Goal: Navigation & Orientation: Understand site structure

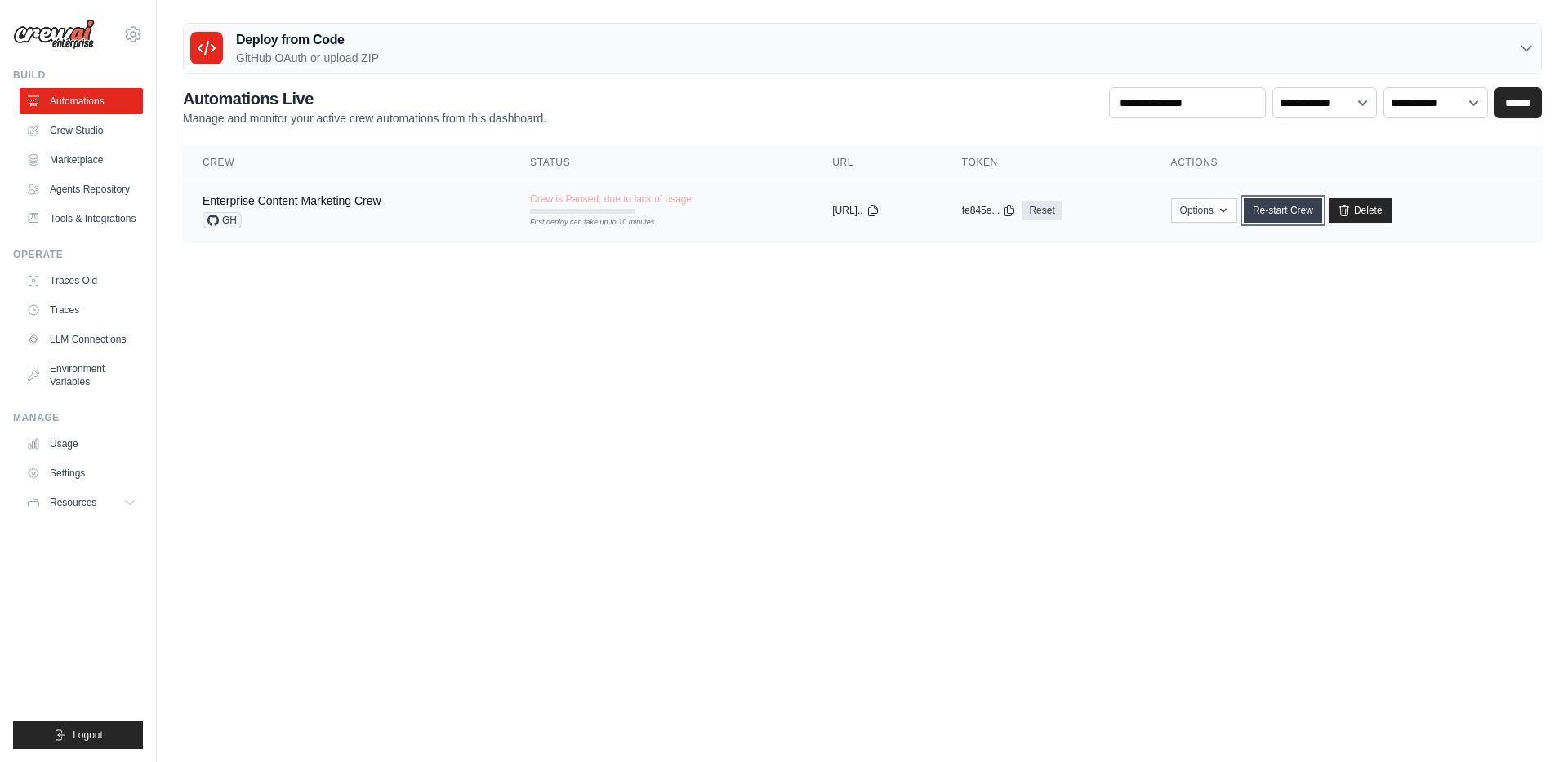
click at [1283, 215] on link "Re-start Crew" at bounding box center [1283, 211] width 79 height 25
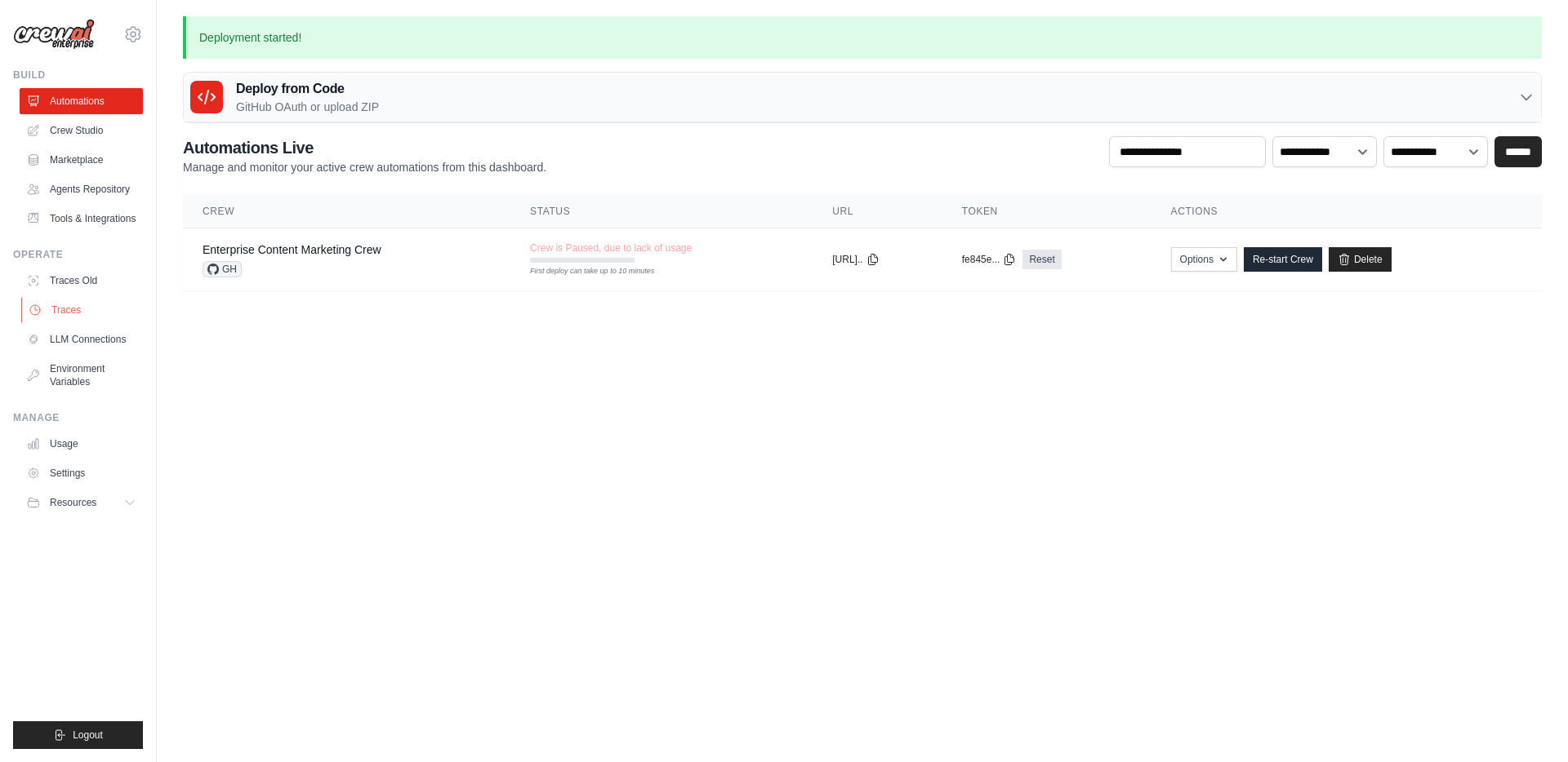
click at [65, 313] on link "Traces" at bounding box center [83, 310] width 124 height 27
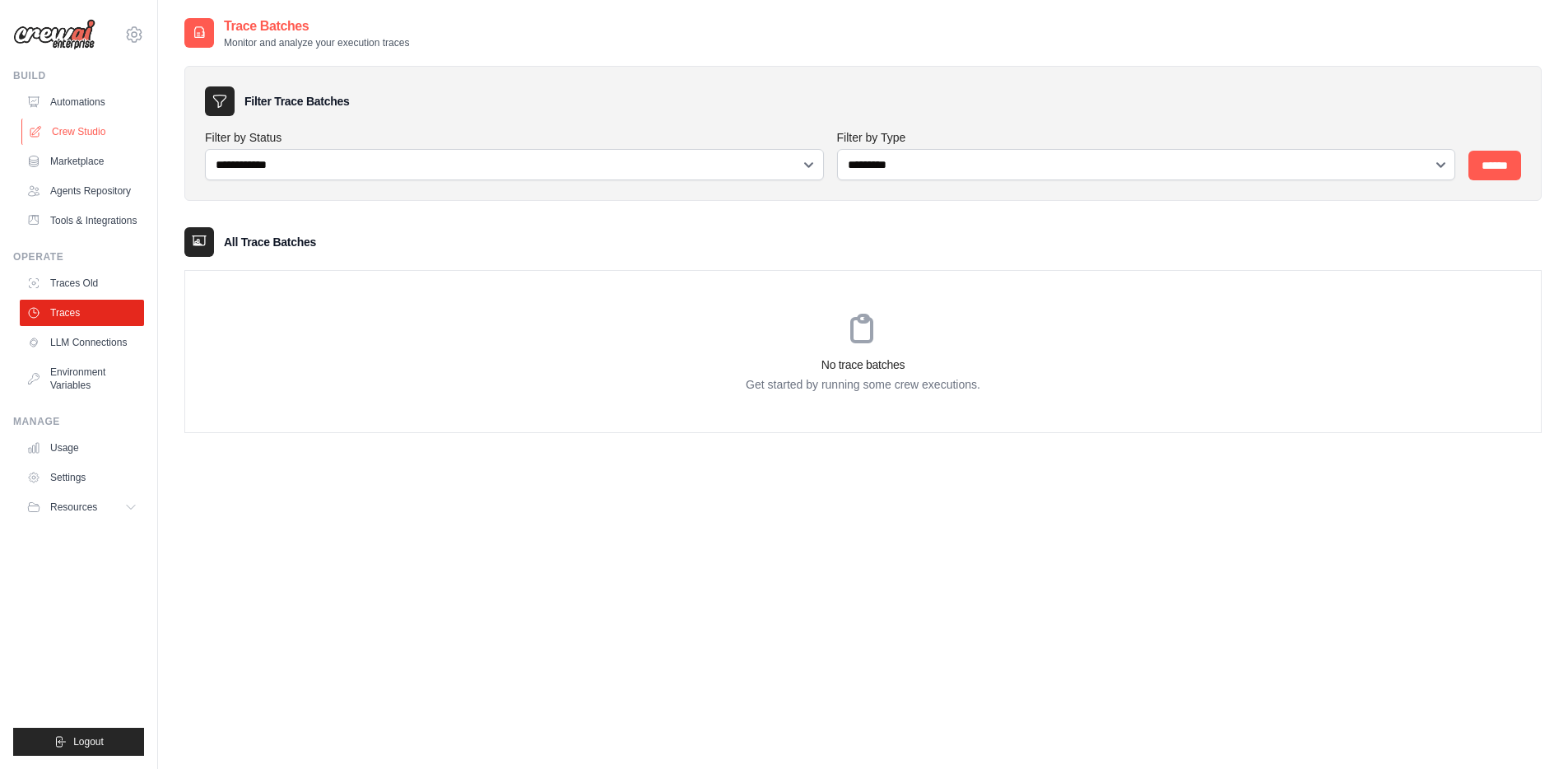
click at [43, 136] on link "Crew Studio" at bounding box center [84, 132] width 125 height 27
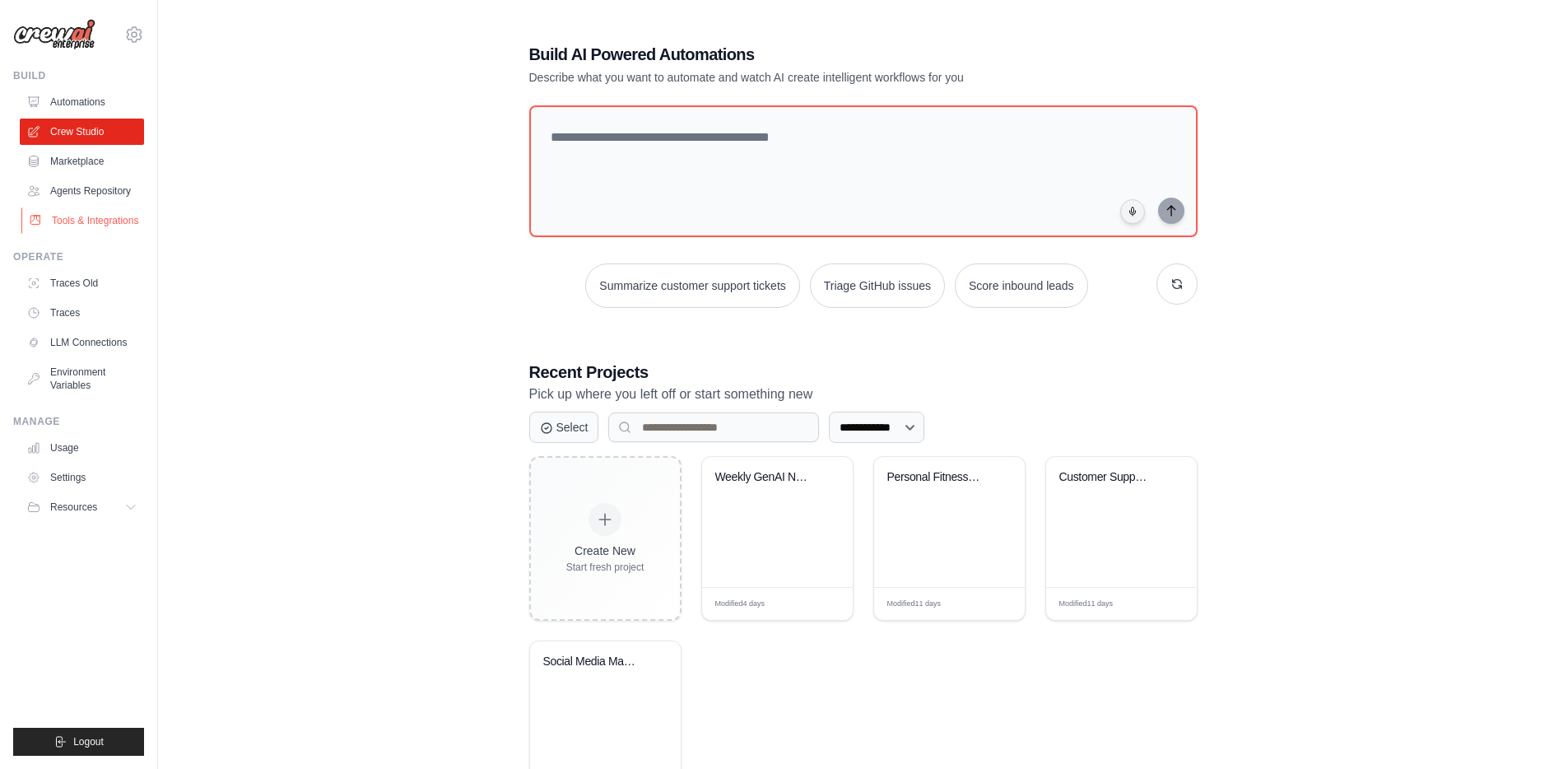
click at [79, 221] on link "Tools & Integrations" at bounding box center [84, 221] width 125 height 27
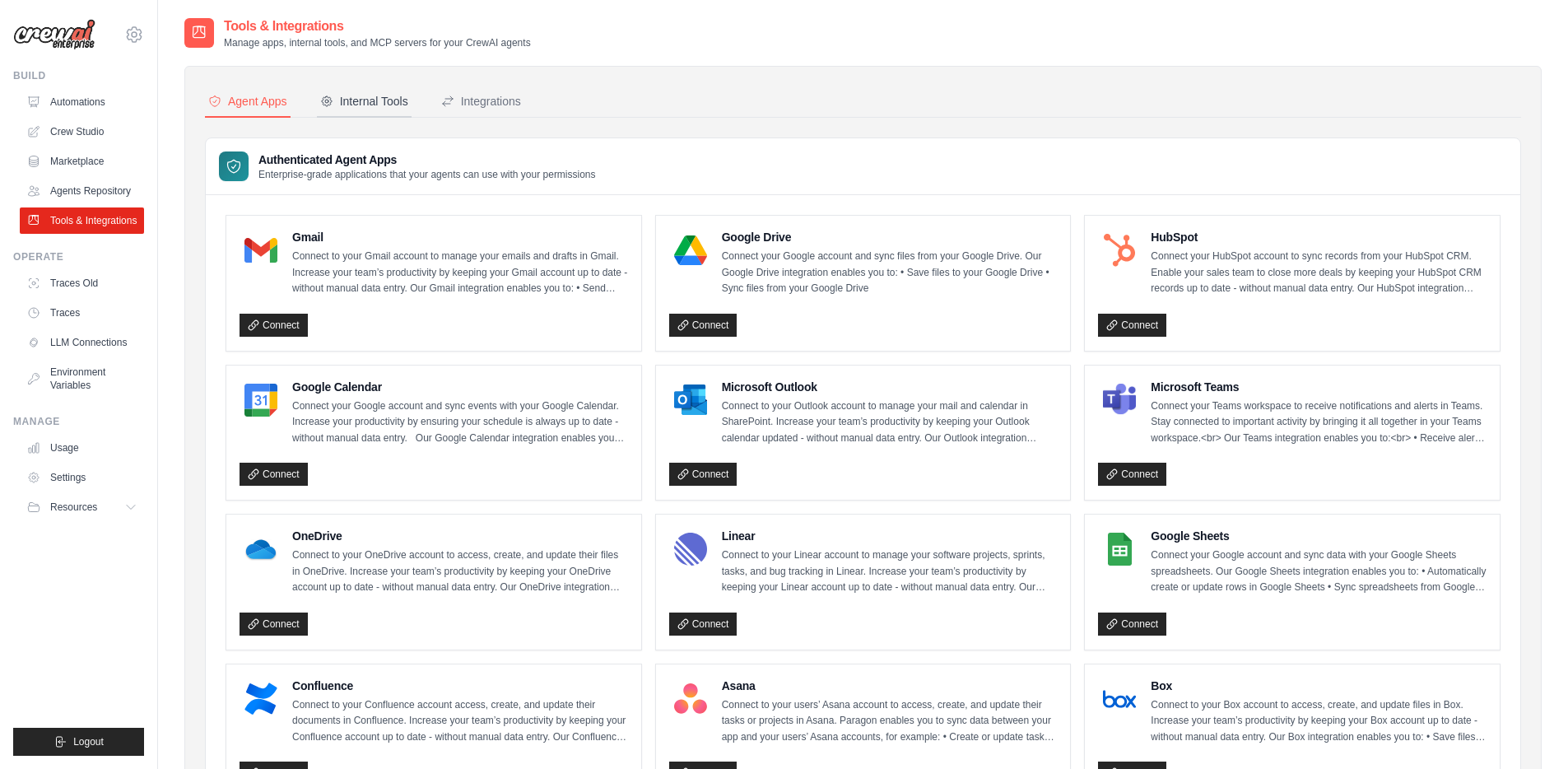
click at [381, 104] on div "Internal Tools" at bounding box center [364, 101] width 88 height 17
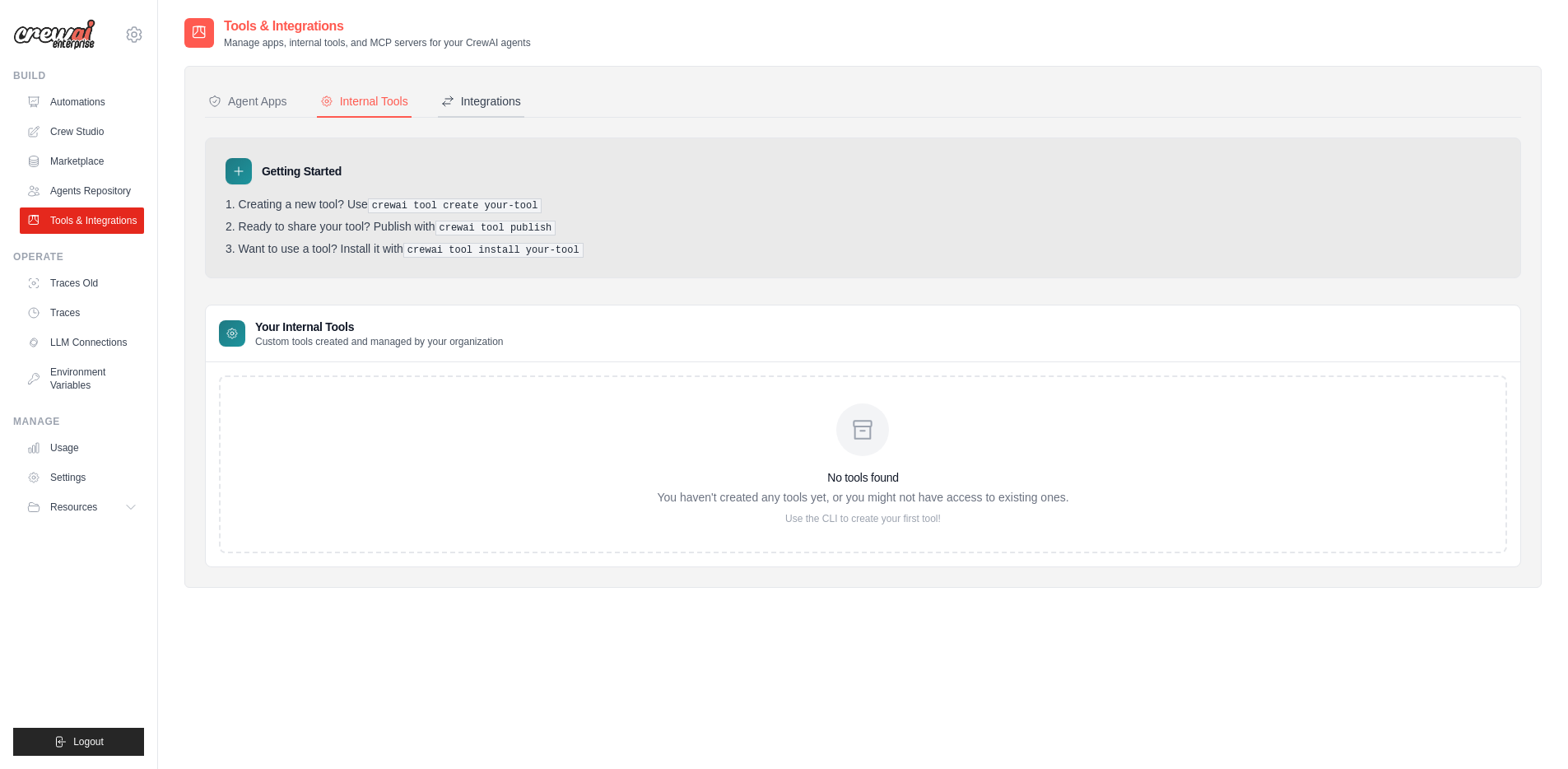
click at [494, 105] on div "Integrations" at bounding box center [481, 101] width 79 height 17
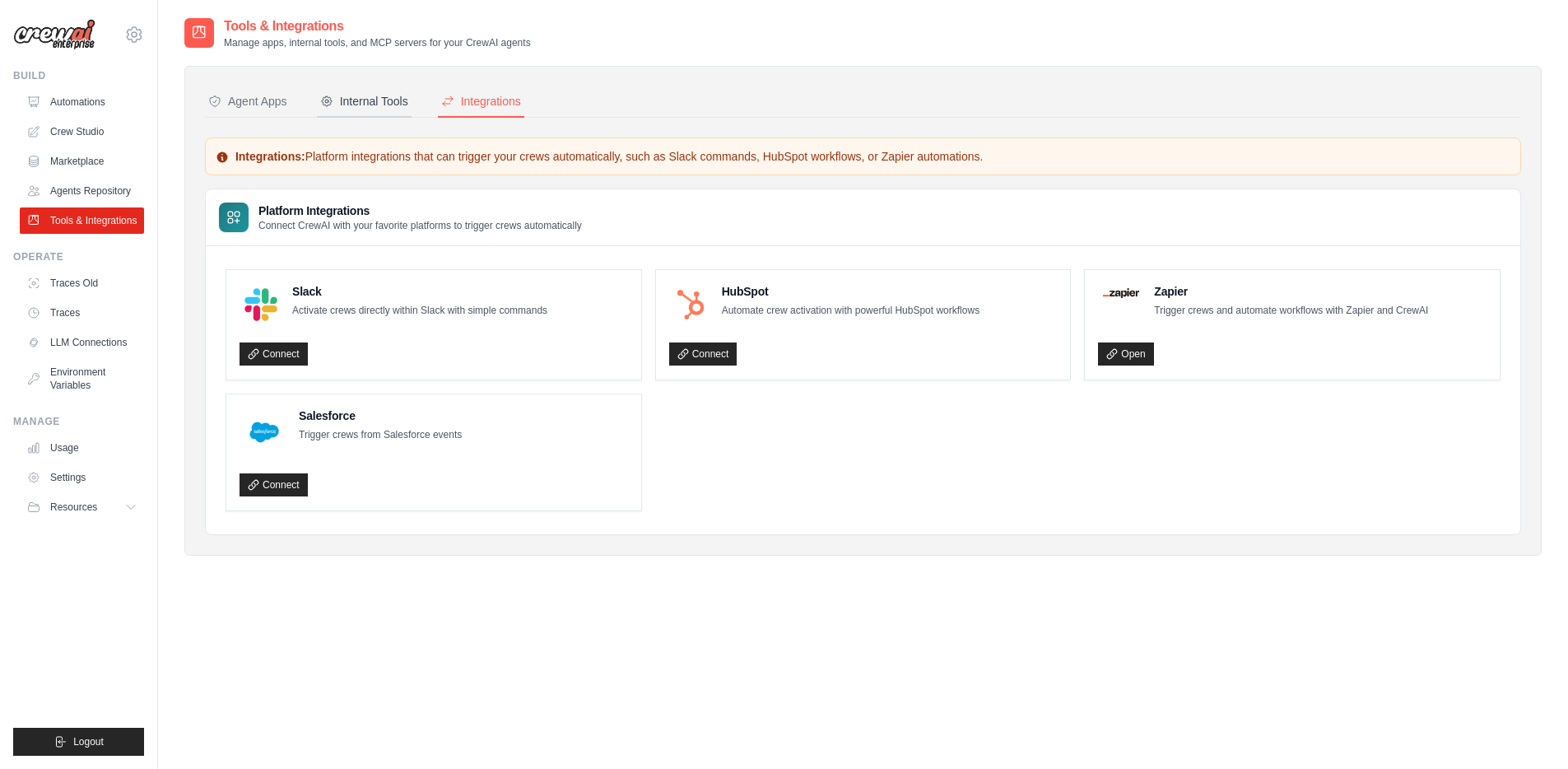
click at [353, 100] on div "Internal Tools" at bounding box center [364, 101] width 88 height 17
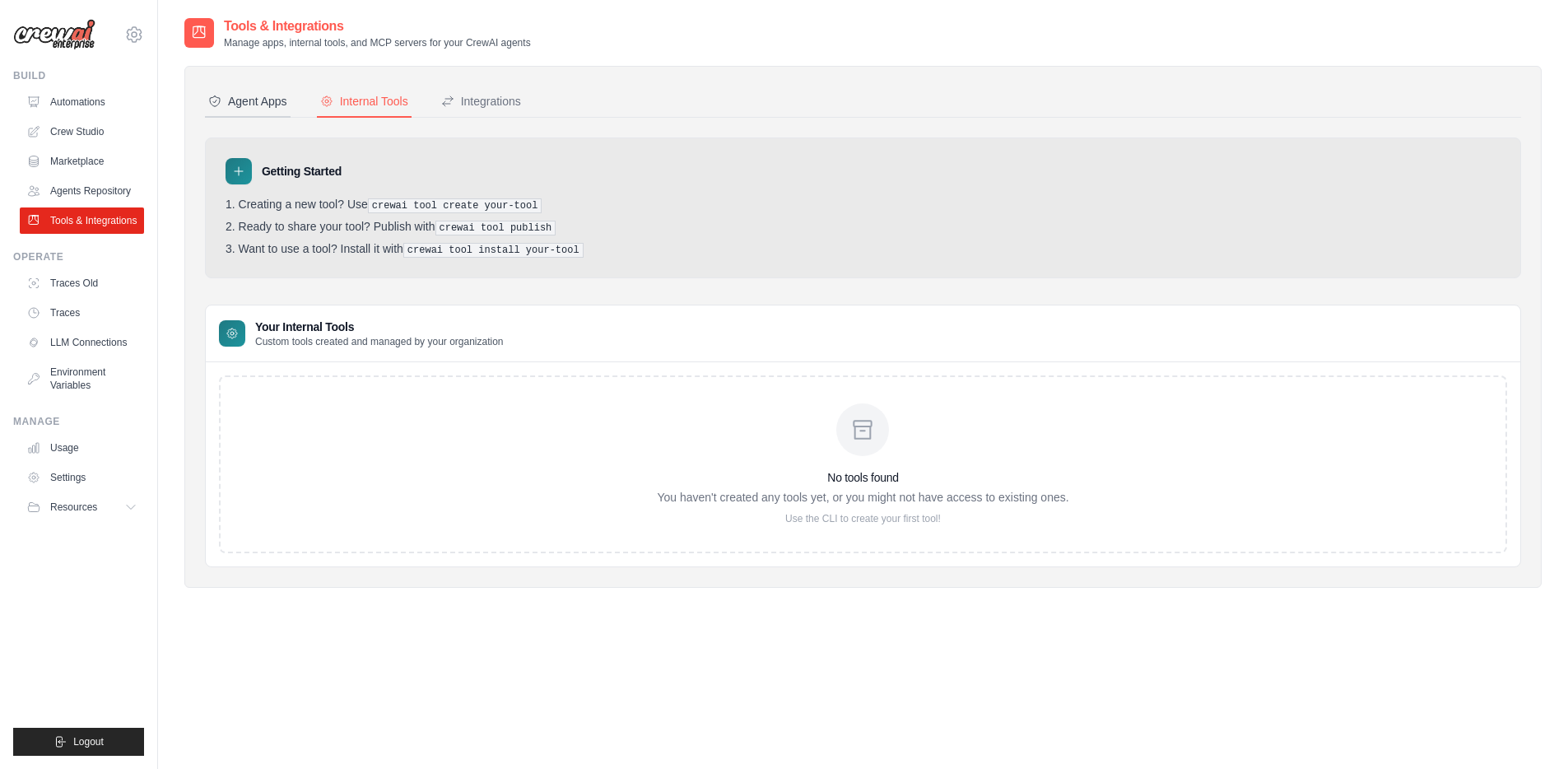
click at [237, 101] on div "Agent Apps" at bounding box center [248, 101] width 79 height 17
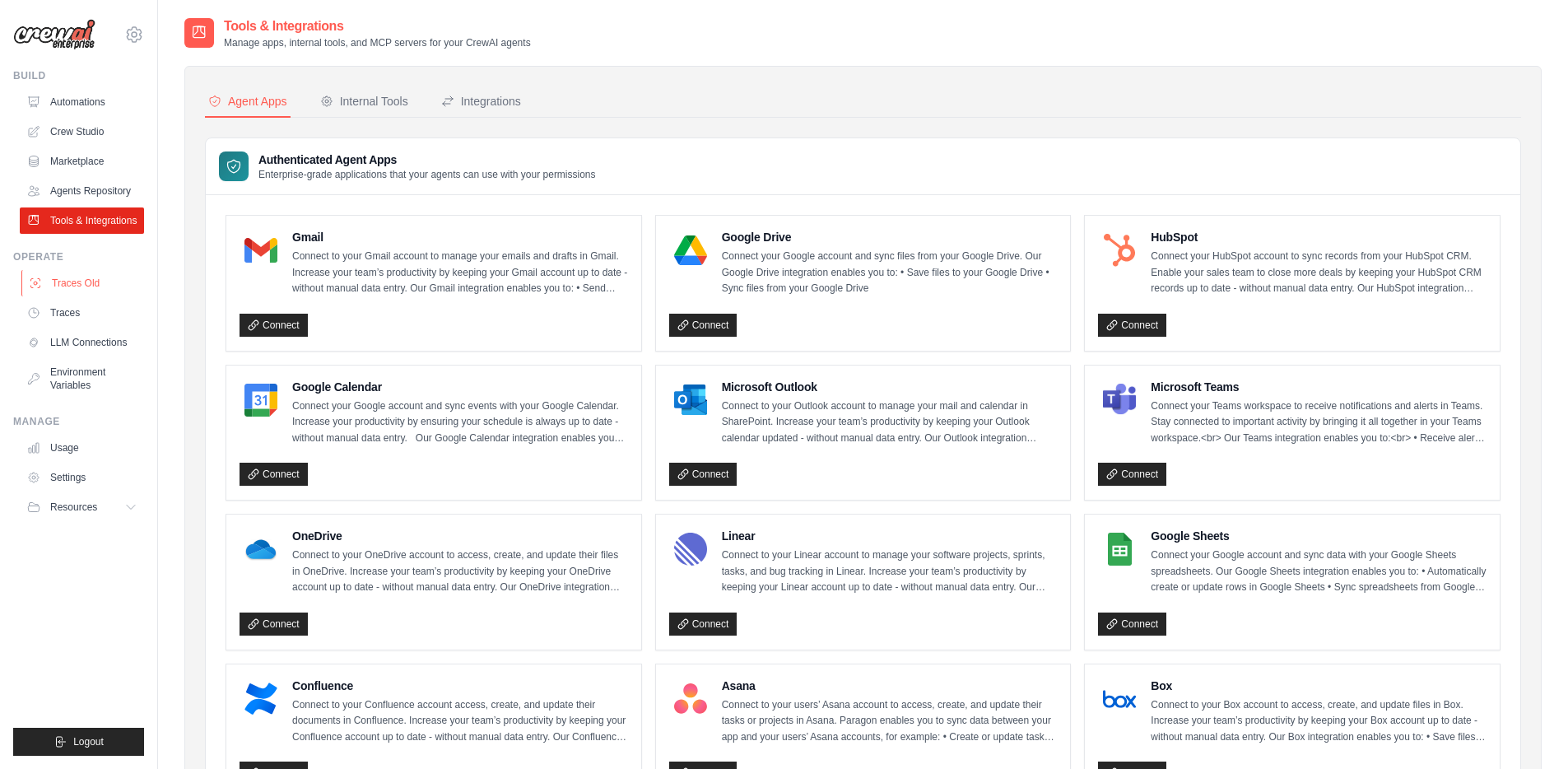
click at [95, 280] on link "Traces Old" at bounding box center [84, 284] width 125 height 27
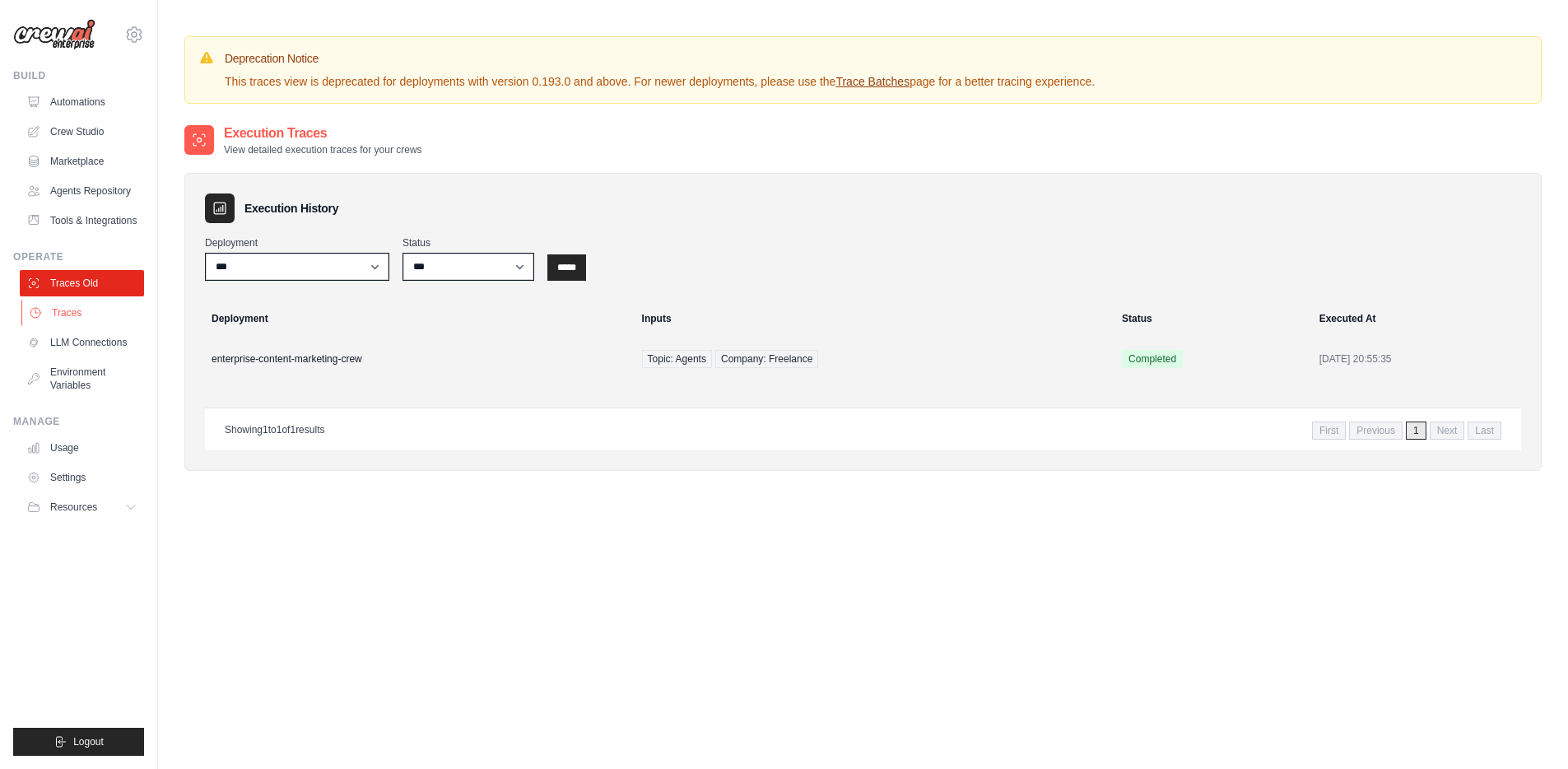
click at [75, 312] on link "Traces" at bounding box center [84, 313] width 125 height 27
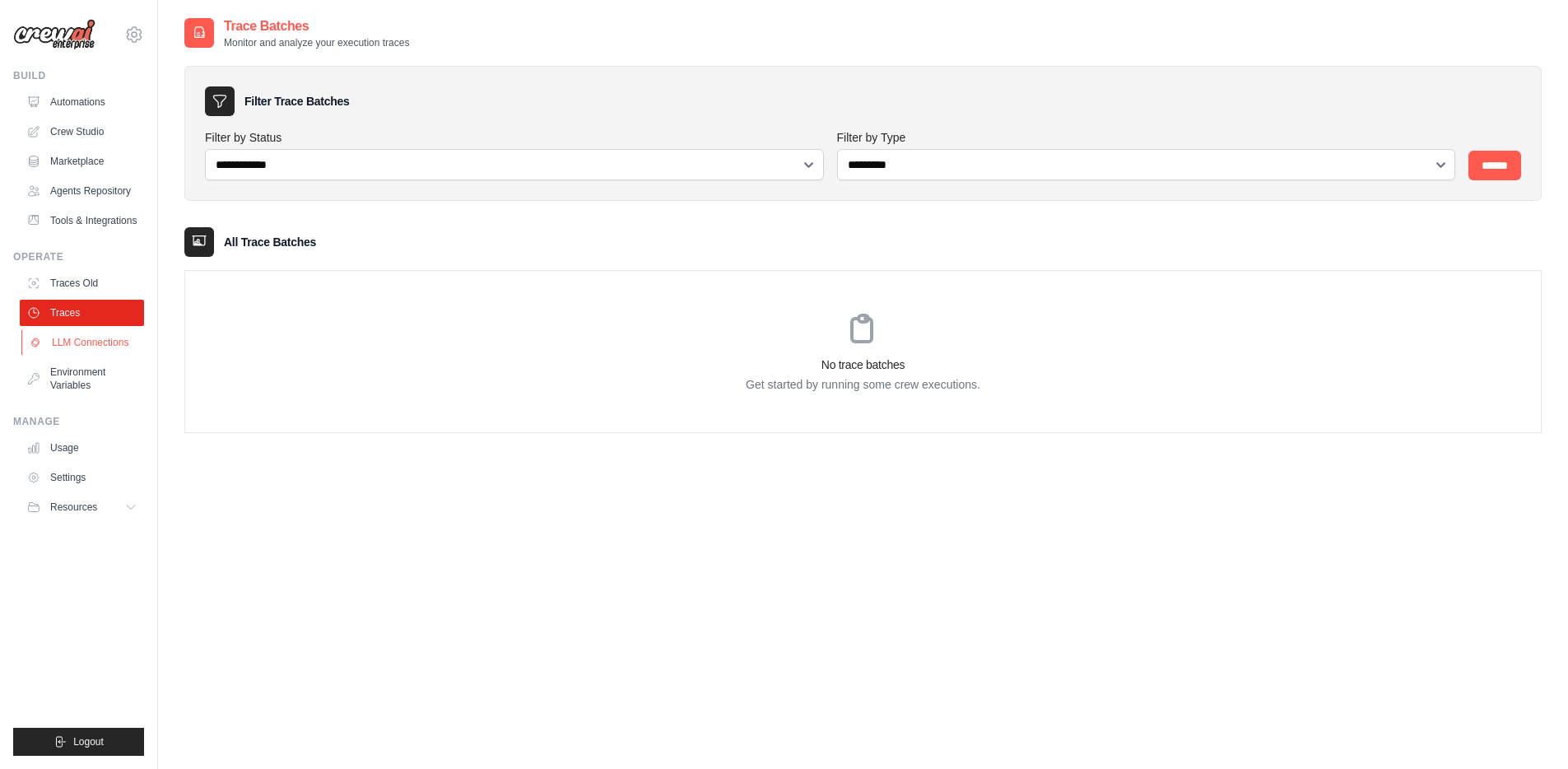
click at [76, 347] on link "LLM Connections" at bounding box center [84, 343] width 125 height 27
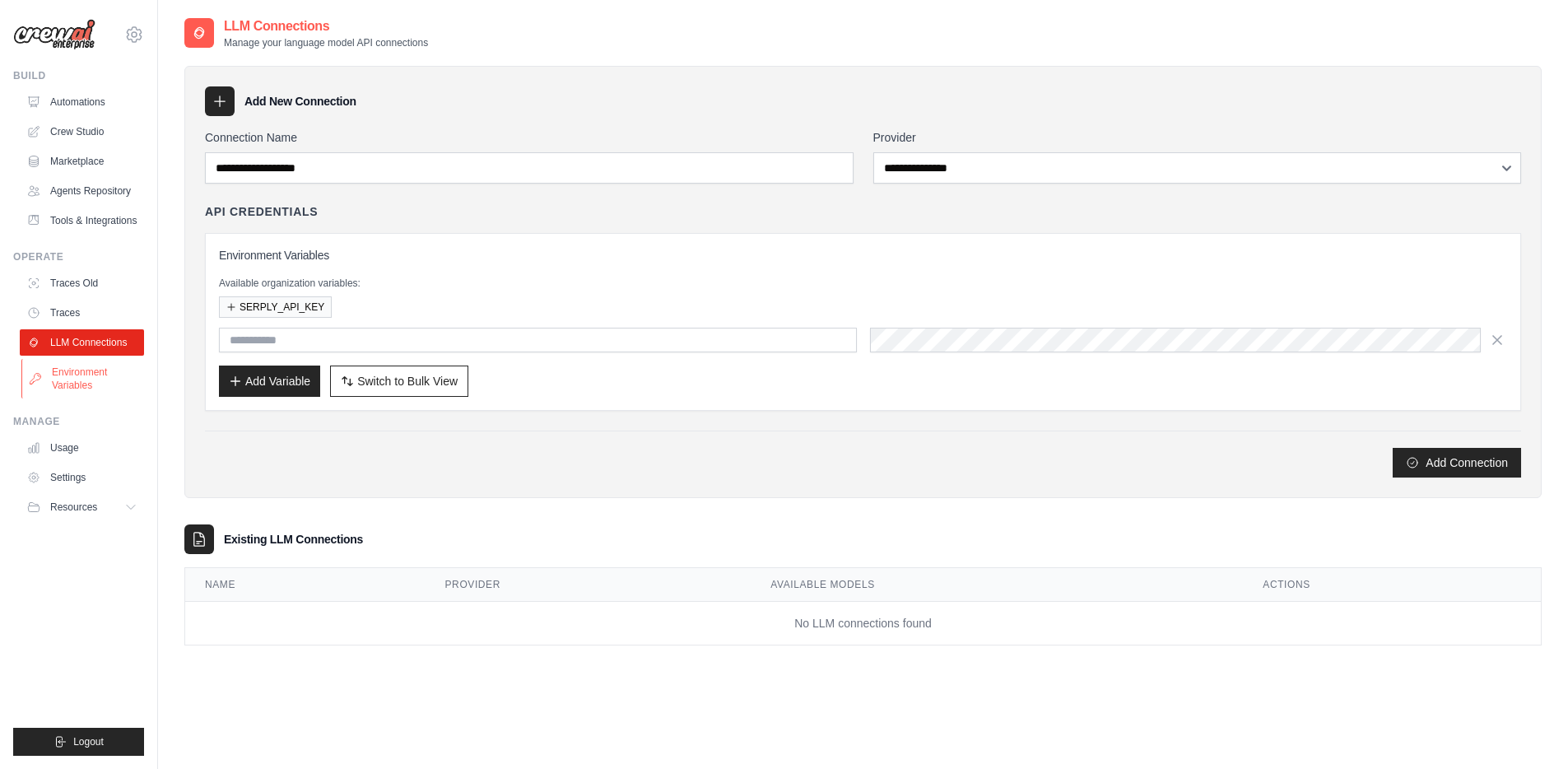
click at [82, 372] on link "Environment Variables" at bounding box center [84, 378] width 125 height 39
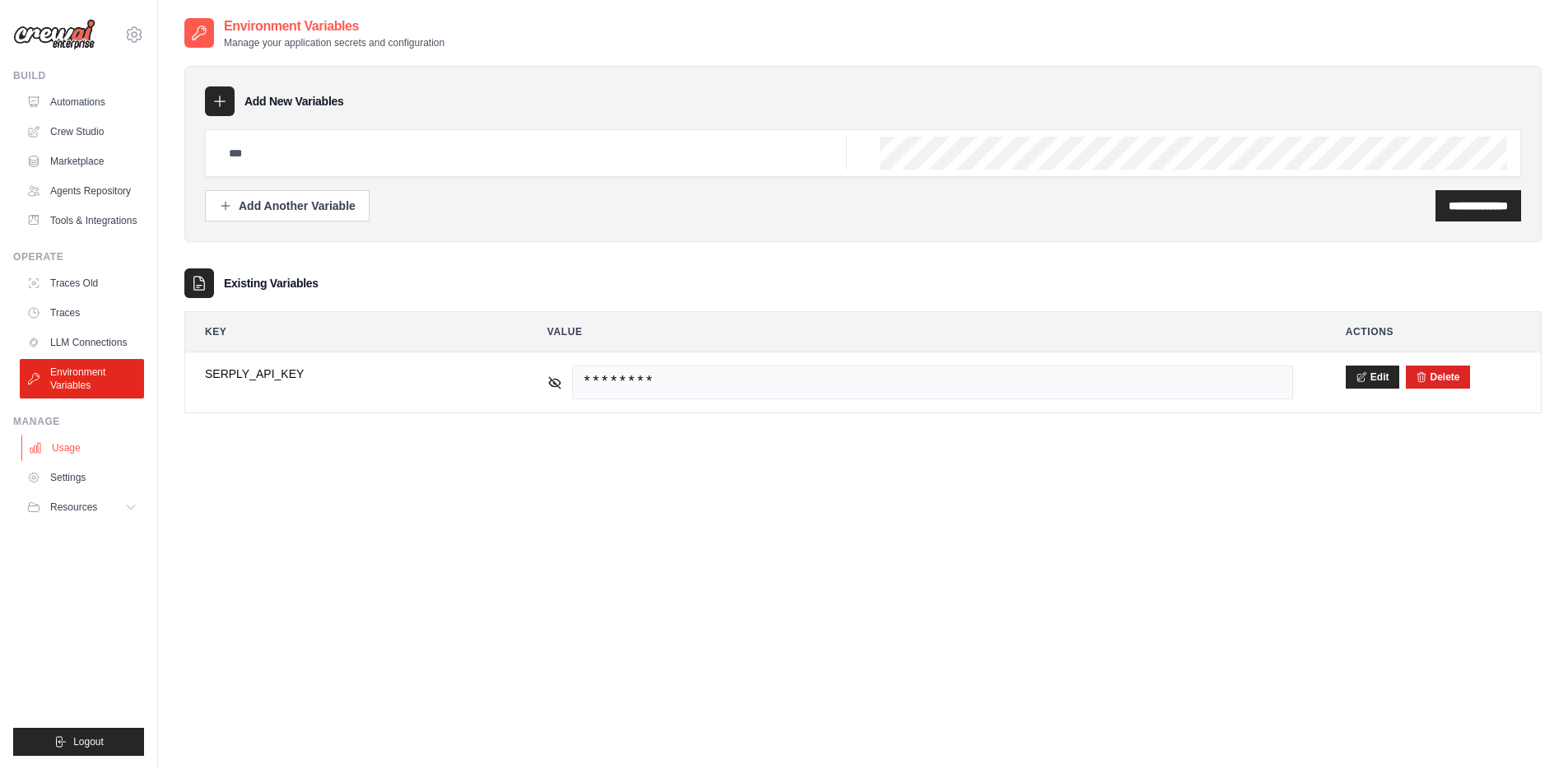
click at [82, 452] on link "Usage" at bounding box center [84, 449] width 125 height 27
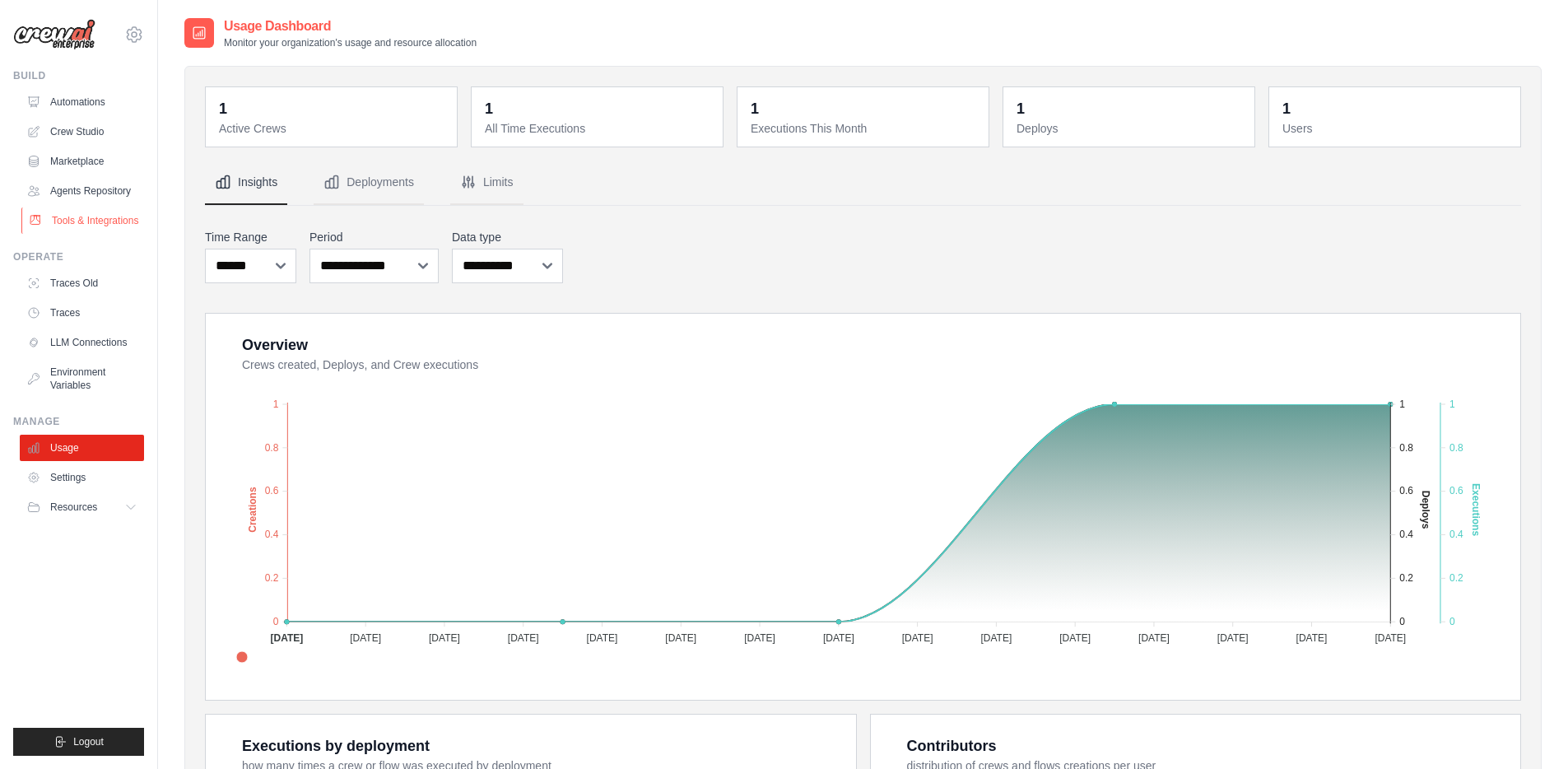
click at [71, 219] on link "Tools & Integrations" at bounding box center [84, 221] width 125 height 27
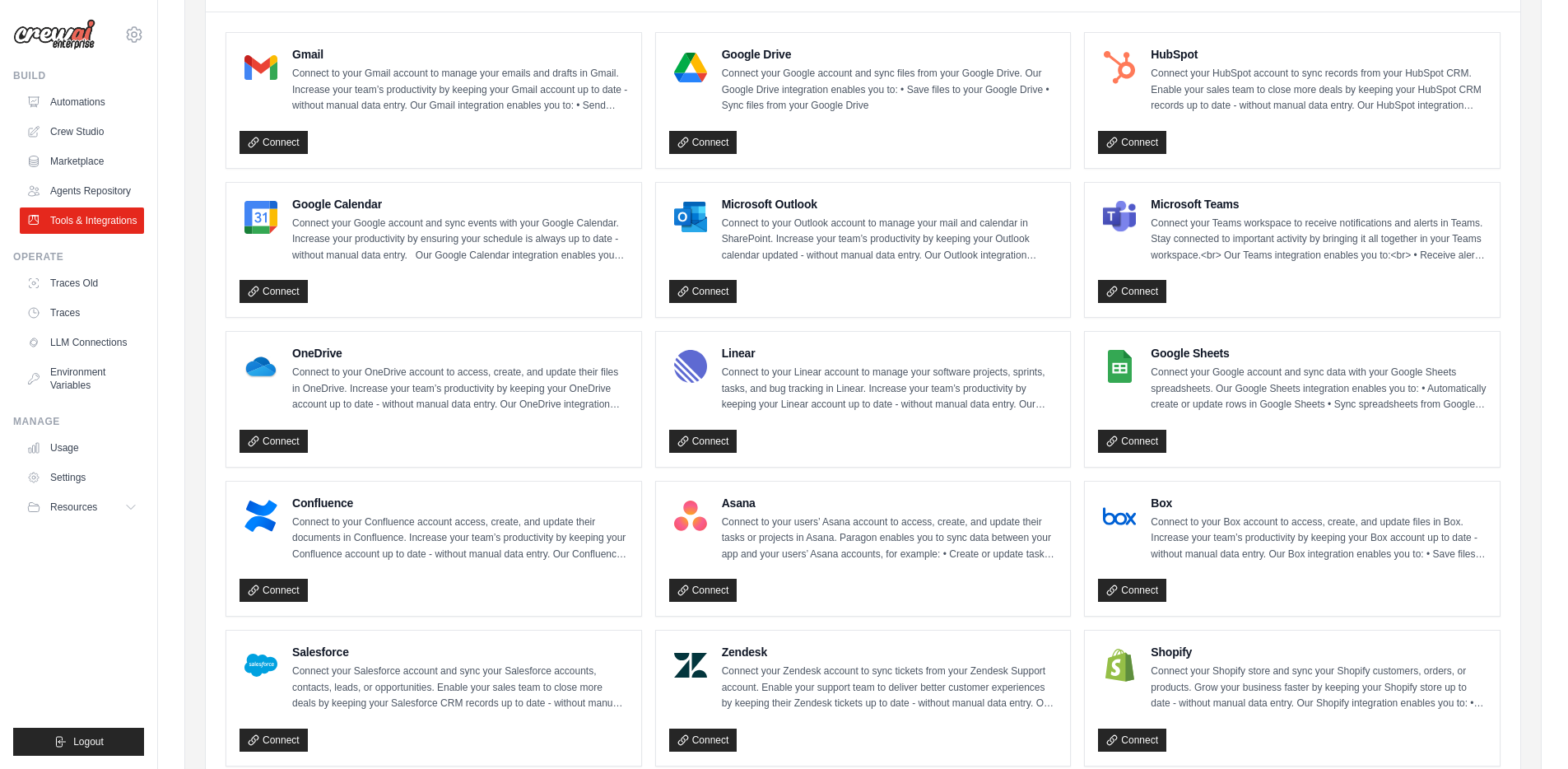
scroll to position [264, 0]
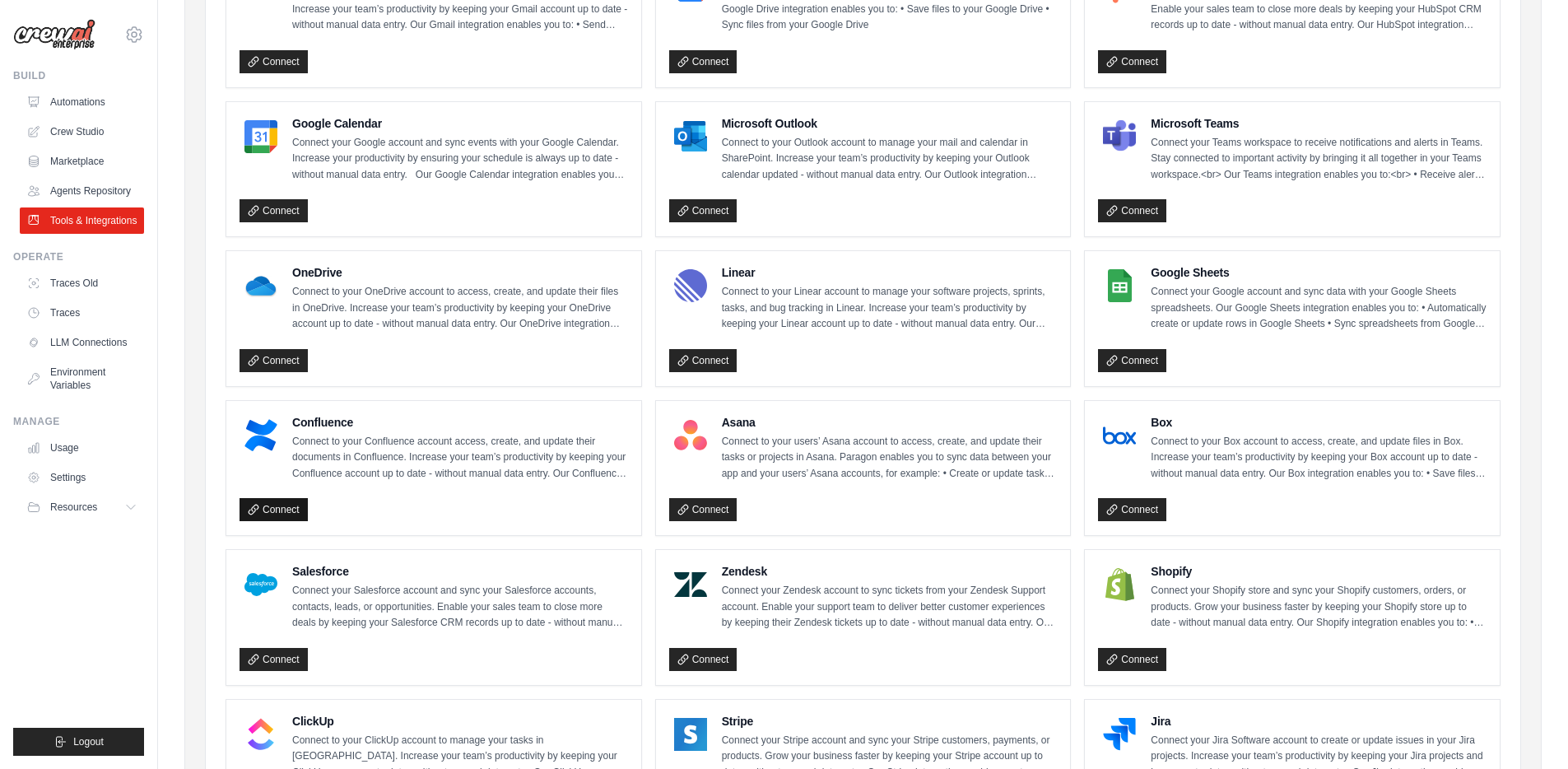
click at [268, 505] on link "Connect" at bounding box center [273, 510] width 69 height 23
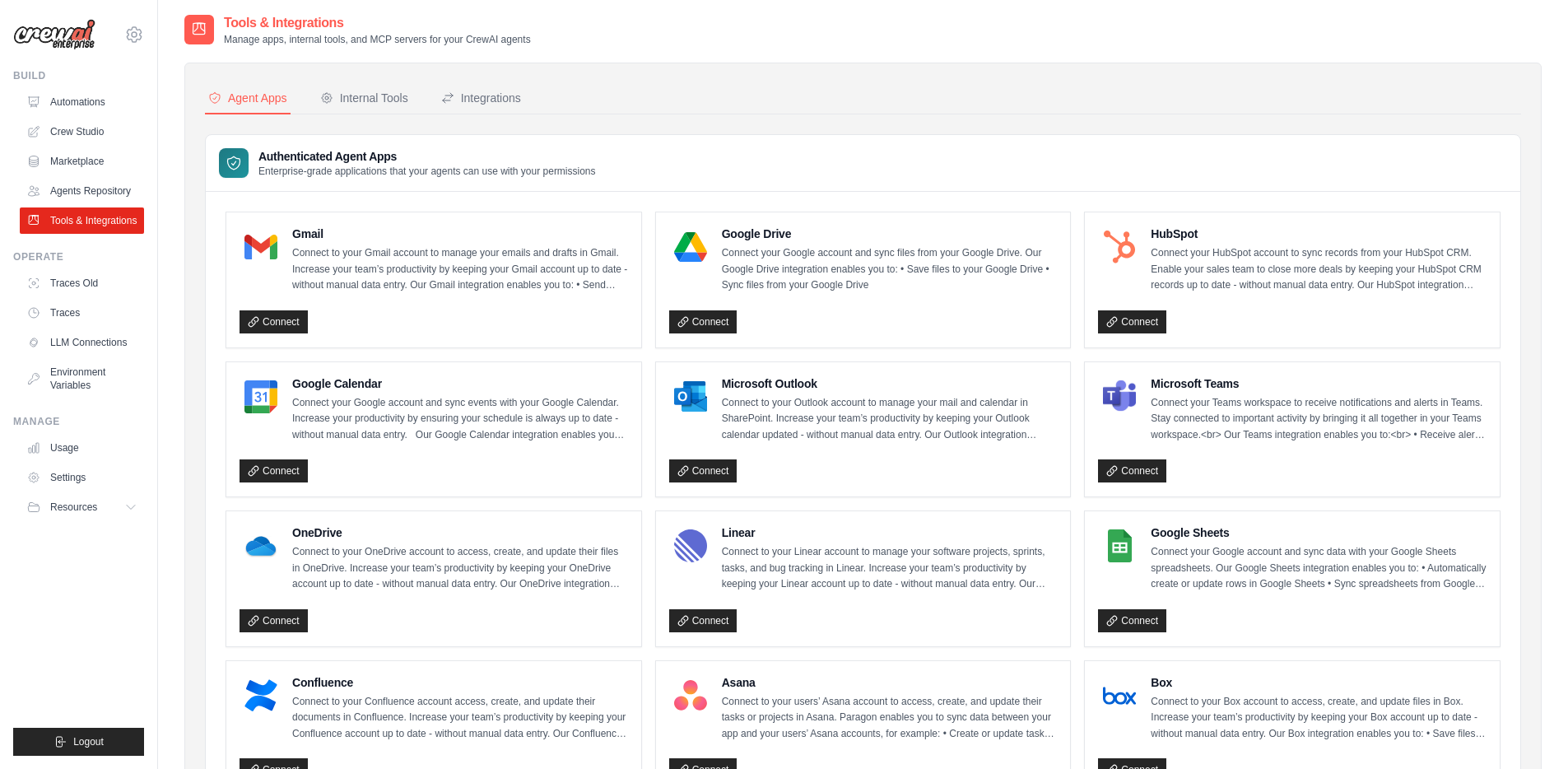
scroll to position [0, 0]
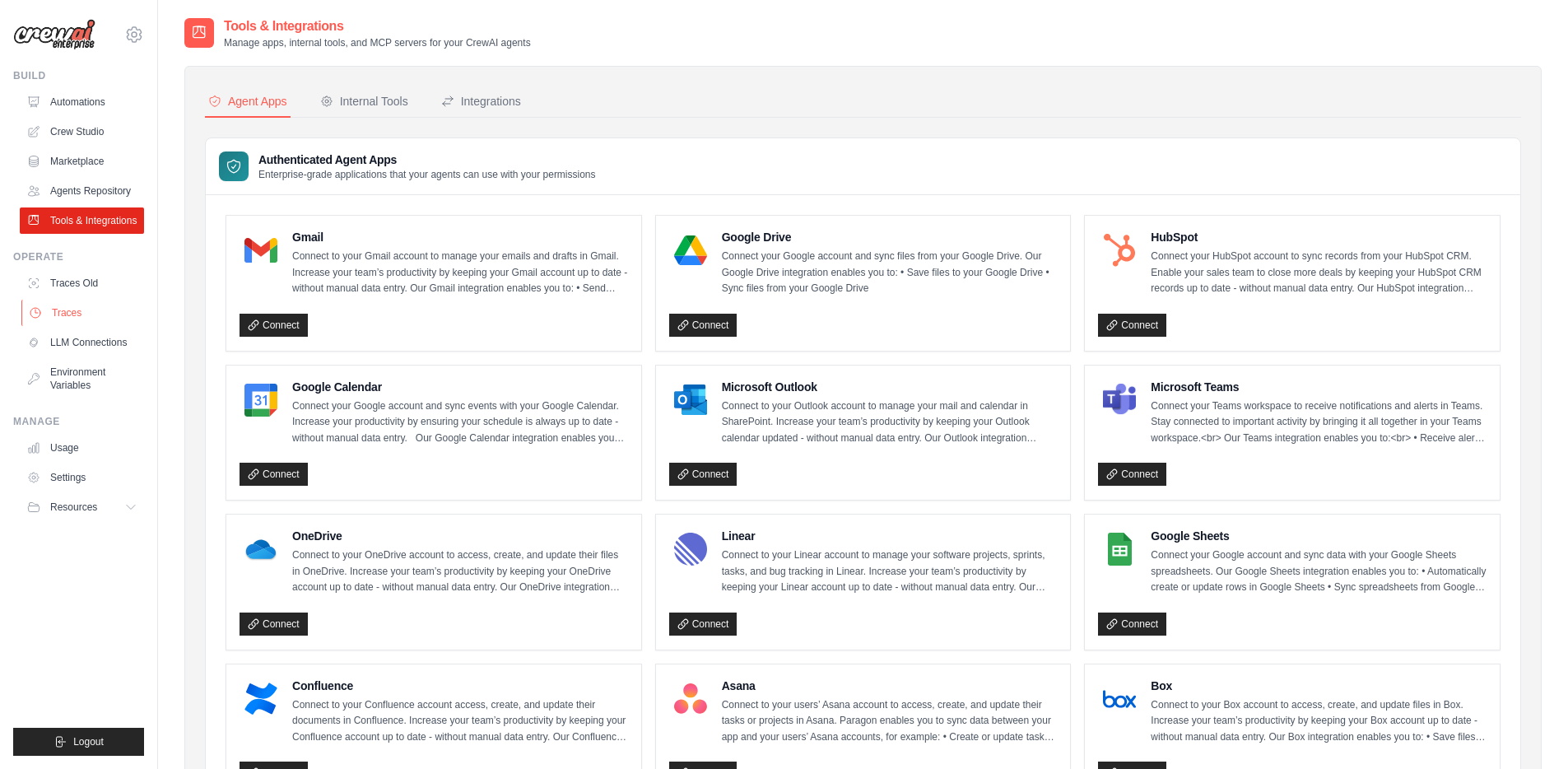
click at [66, 315] on link "Traces" at bounding box center [84, 313] width 125 height 27
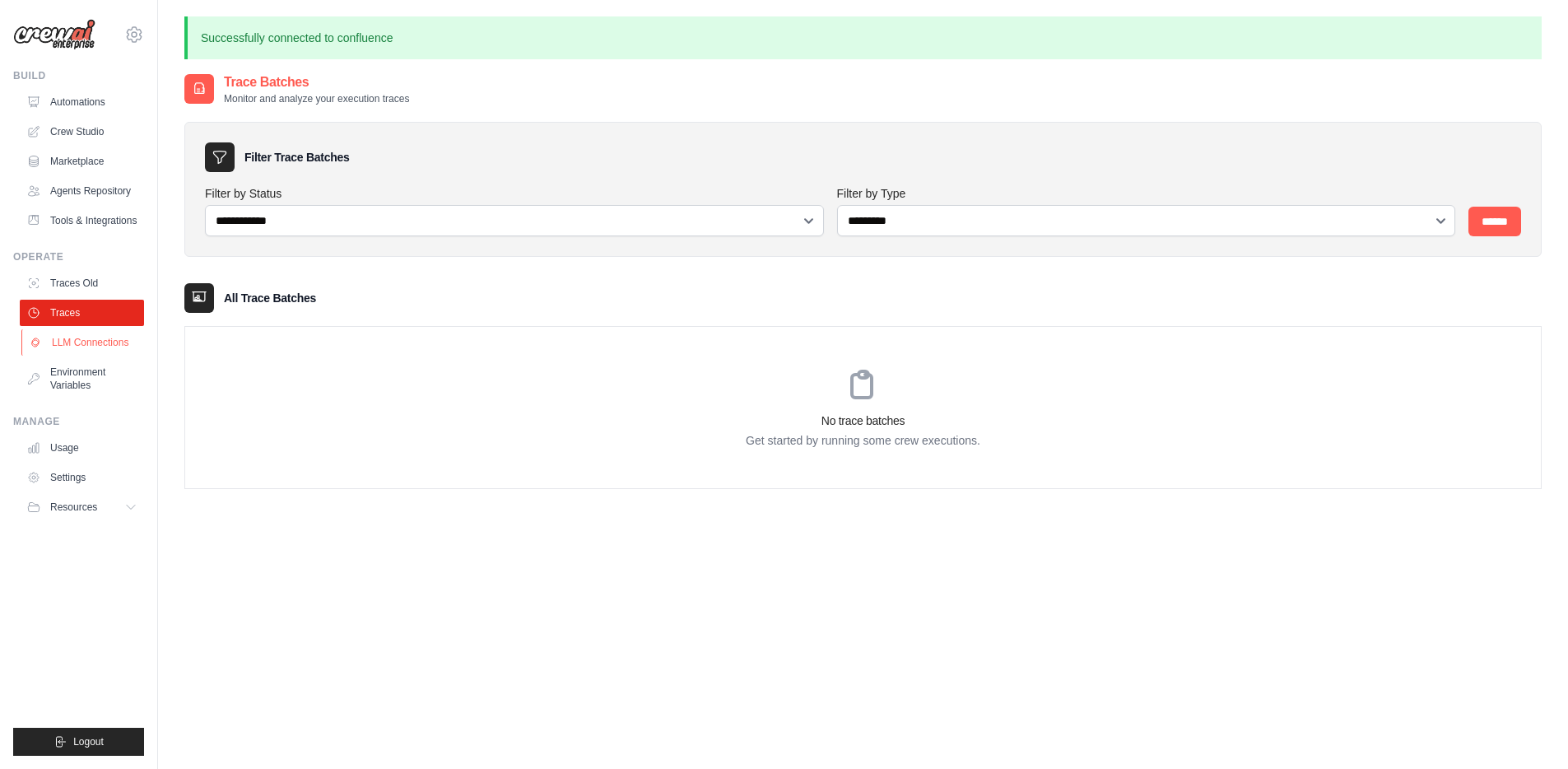
click at [69, 339] on link "LLM Connections" at bounding box center [84, 343] width 125 height 27
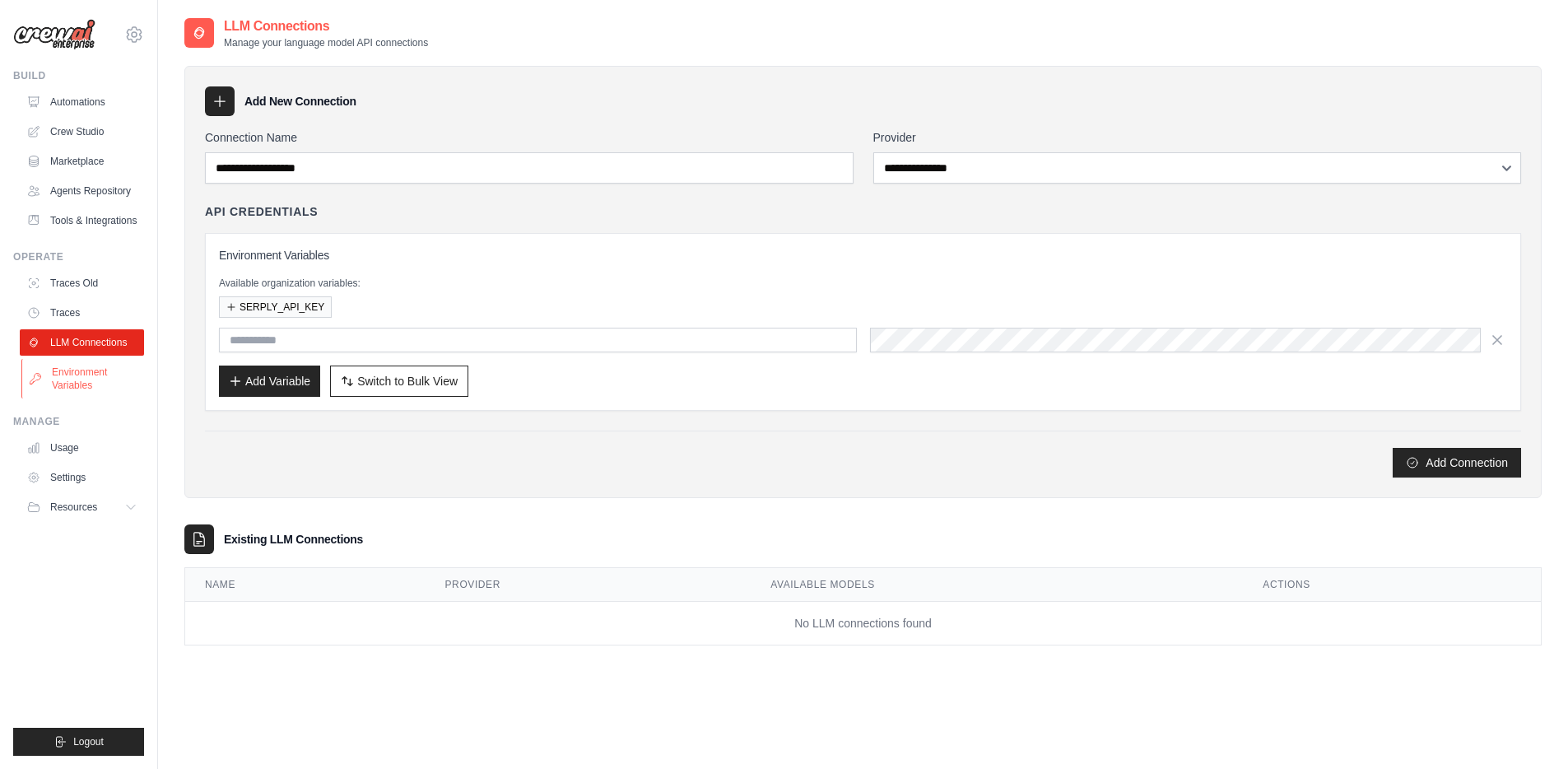
click at [59, 377] on link "Environment Variables" at bounding box center [84, 378] width 125 height 39
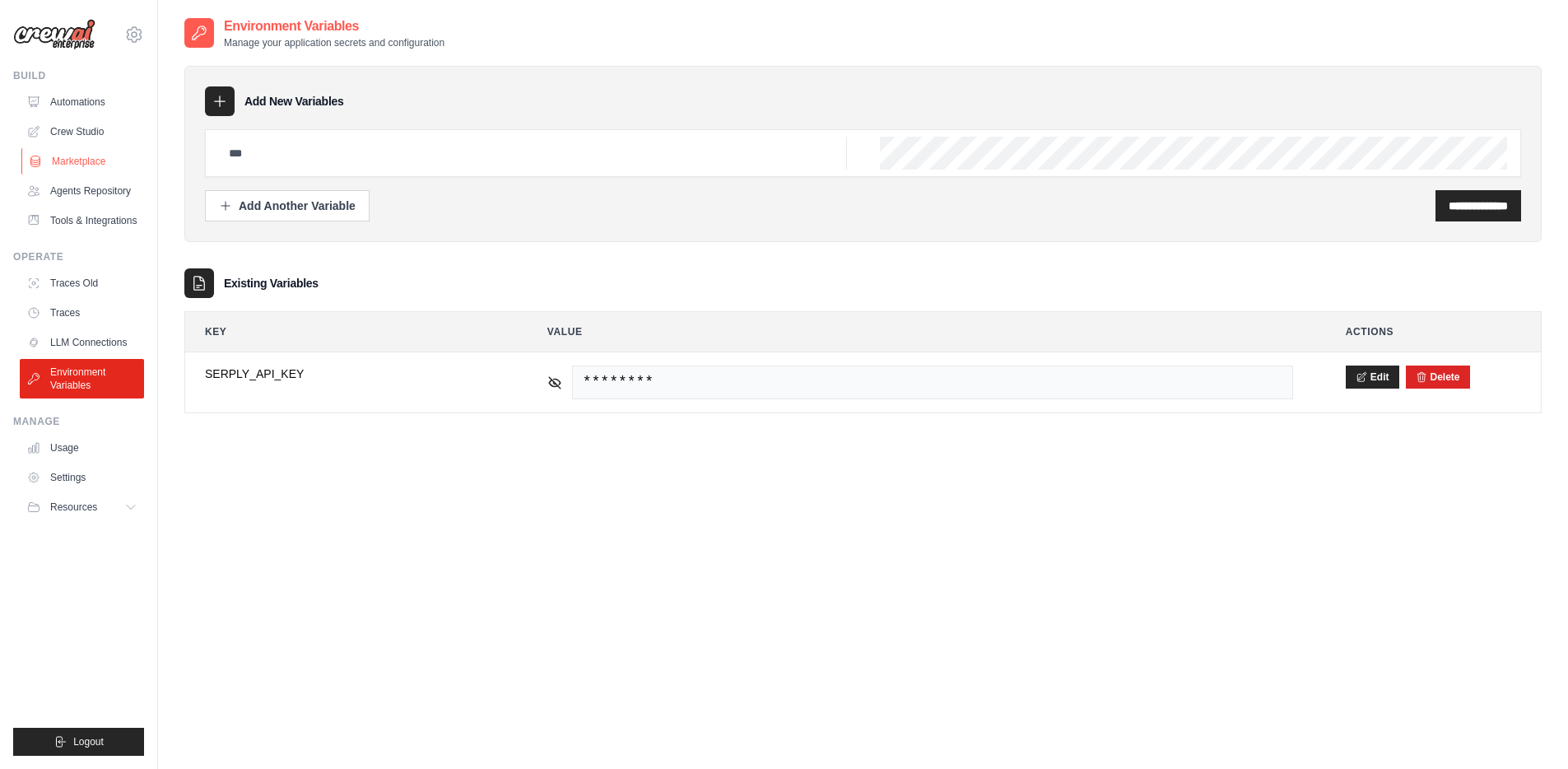
click at [99, 162] on link "Marketplace" at bounding box center [84, 161] width 125 height 27
